Goal: Task Accomplishment & Management: Manage account settings

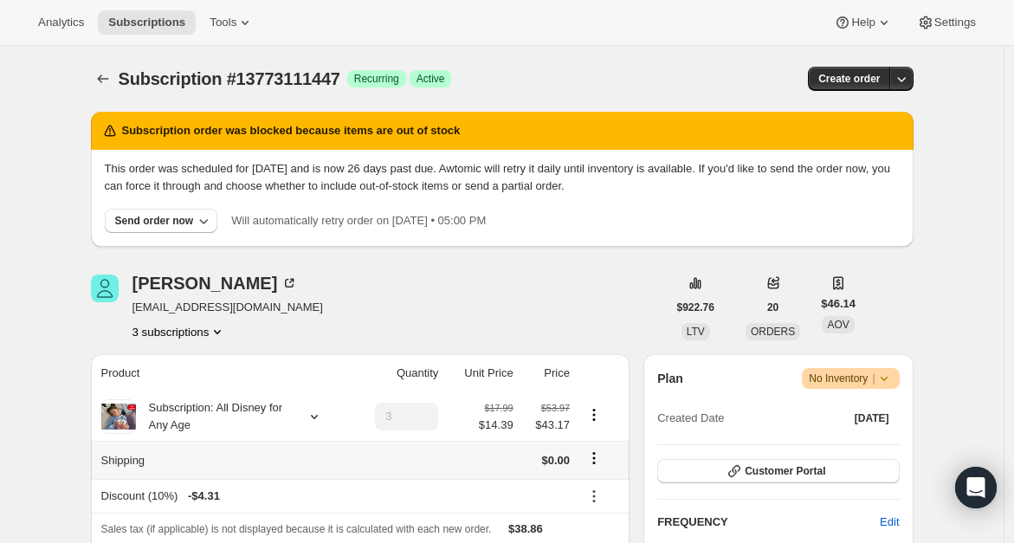
scroll to position [1, 0]
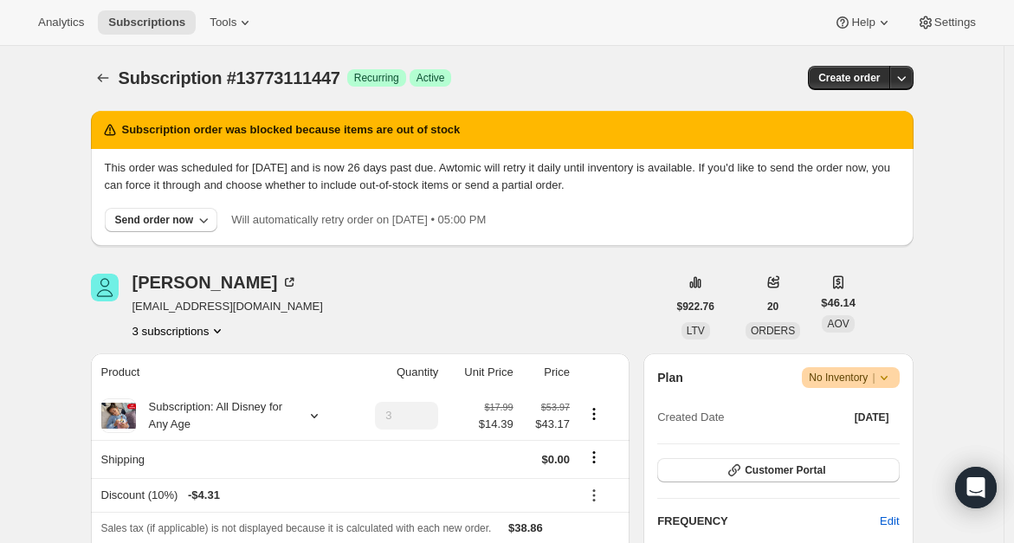
click at [217, 337] on icon "Product actions" at bounding box center [217, 330] width 17 height 17
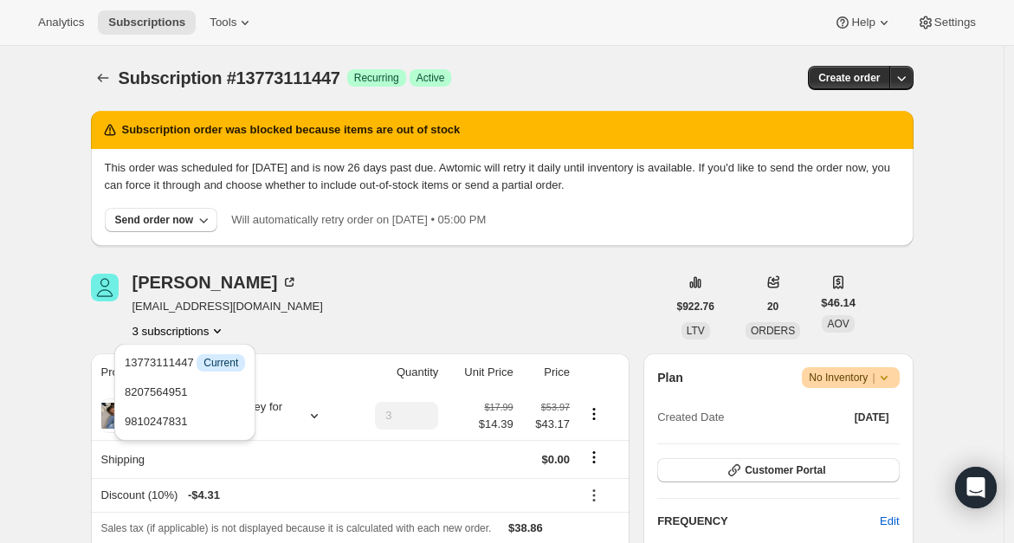
click at [312, 326] on div "[PERSON_NAME] [EMAIL_ADDRESS][DOMAIN_NAME] 3 subscriptions" at bounding box center [379, 307] width 576 height 66
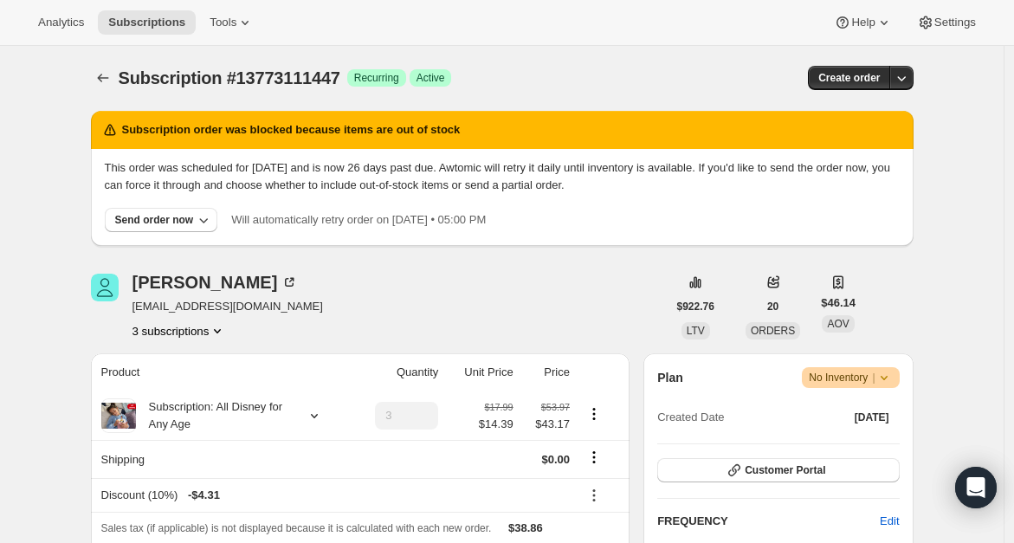
scroll to position [49, 0]
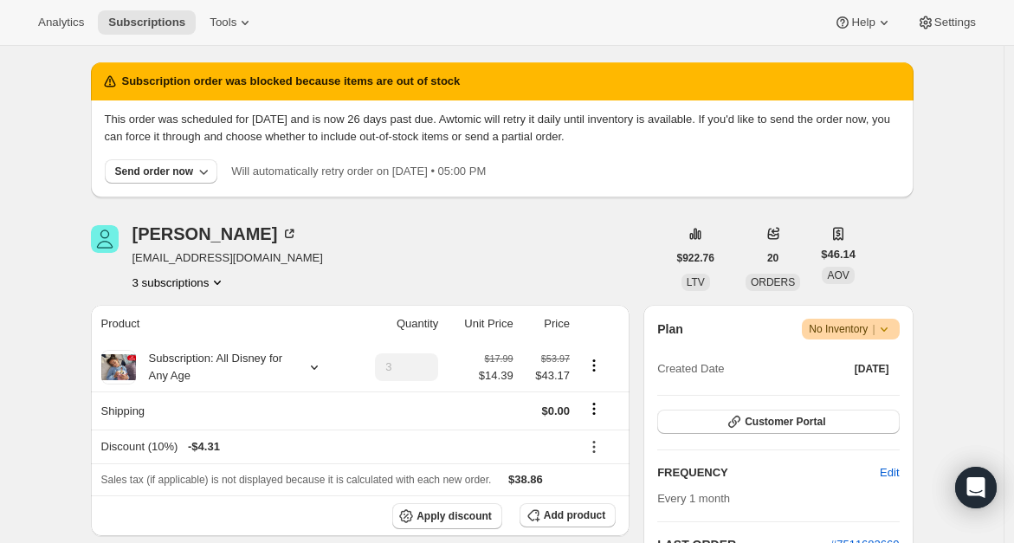
click at [211, 280] on button "3 subscriptions" at bounding box center [179, 282] width 94 height 17
click at [187, 345] on span "8207564951" at bounding box center [185, 343] width 120 height 17
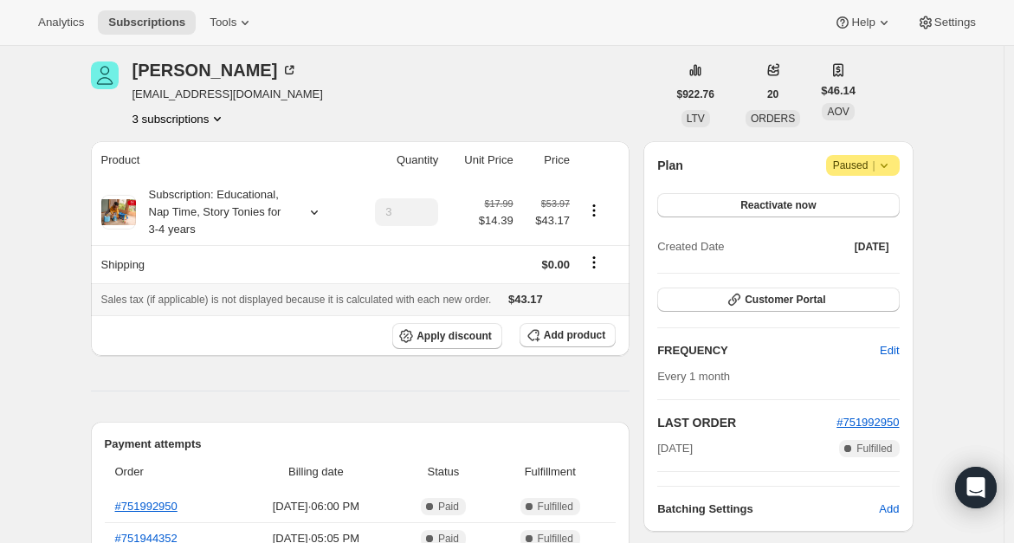
scroll to position [63, 0]
click at [192, 114] on button "3 subscriptions" at bounding box center [179, 119] width 94 height 17
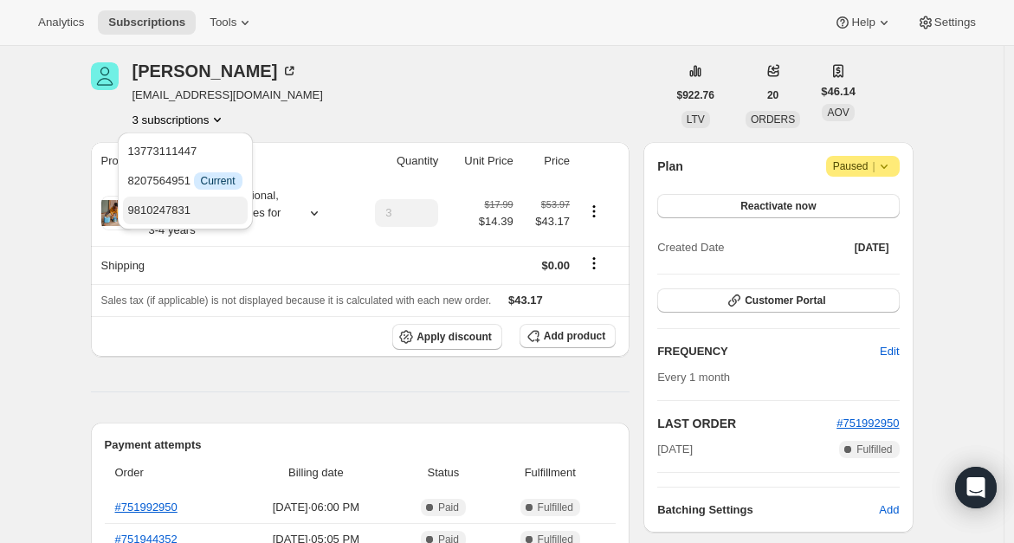
click at [188, 206] on span "9810247831" at bounding box center [185, 210] width 114 height 17
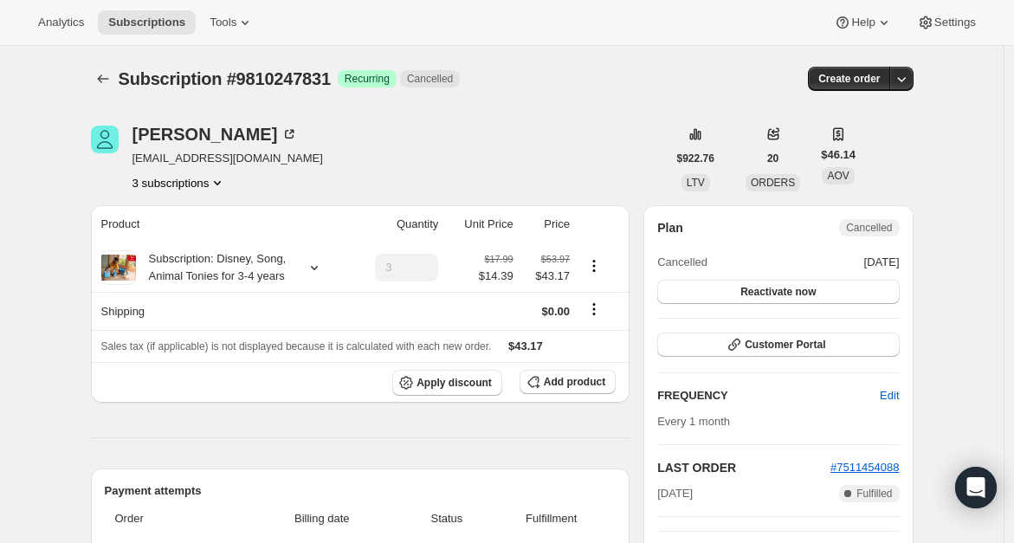
click at [198, 184] on button "3 subscriptions" at bounding box center [179, 182] width 94 height 17
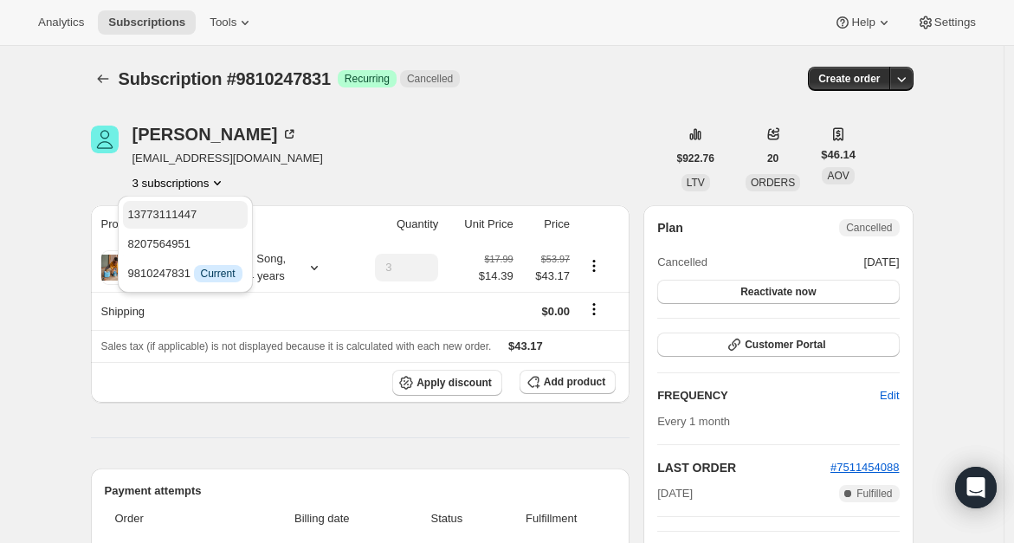
click at [168, 218] on span "13773111447" at bounding box center [162, 214] width 69 height 13
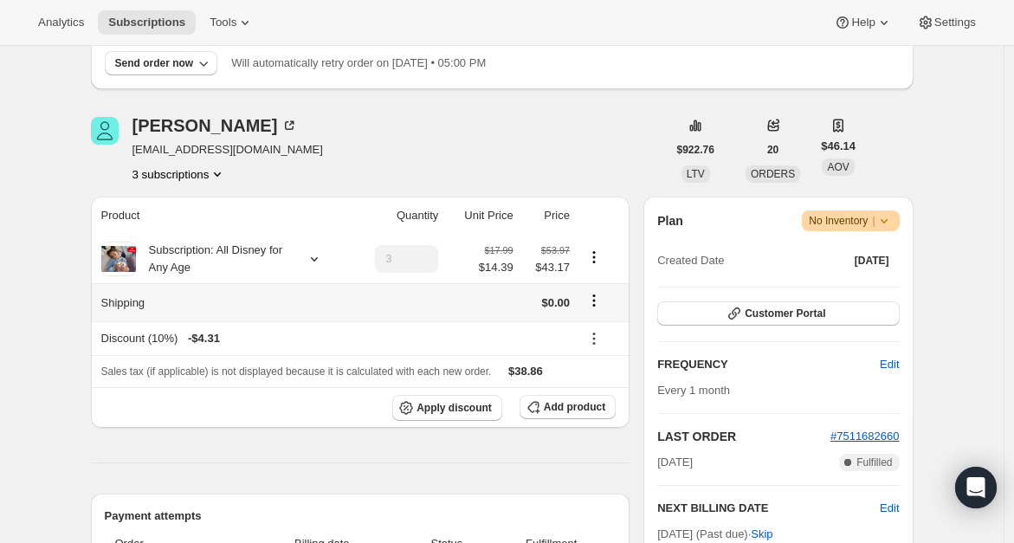
scroll to position [156, 0]
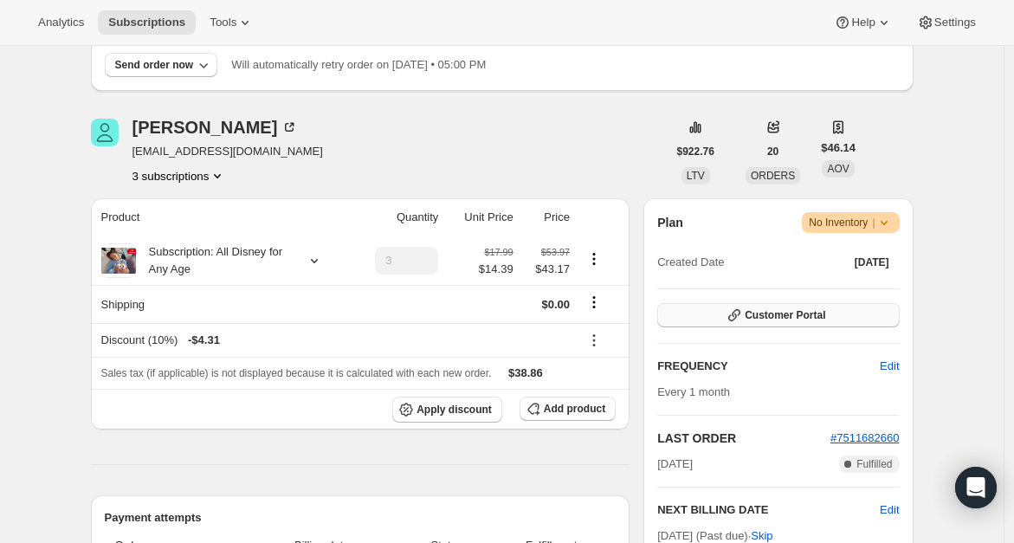
click at [753, 314] on span "Customer Portal" at bounding box center [785, 315] width 81 height 14
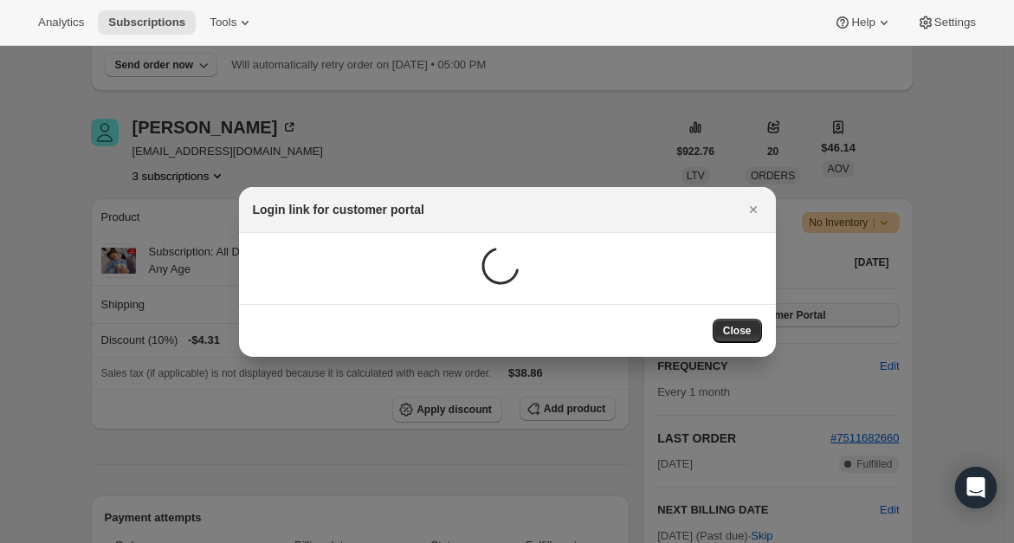
scroll to position [0, 0]
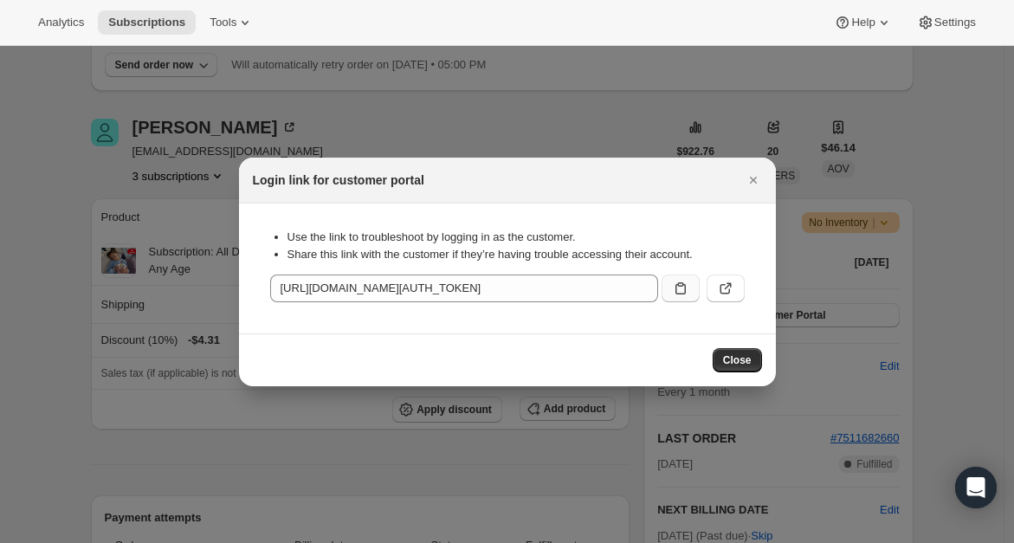
click at [675, 282] on icon ":rje:" at bounding box center [680, 288] width 17 height 17
click at [735, 282] on button ":rje:" at bounding box center [726, 288] width 38 height 28
click at [661, 119] on div at bounding box center [507, 271] width 1014 height 543
